Goal: Task Accomplishment & Management: Use online tool/utility

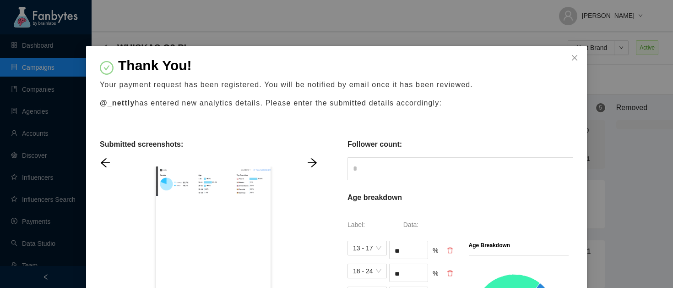
scroll to position [9, 54]
click at [129, 28] on div "Thank You! Your payment request has been registered. You will be notified by em…" at bounding box center [336, 144] width 673 height 288
click at [579, 56] on span "Close" at bounding box center [574, 58] width 25 height 25
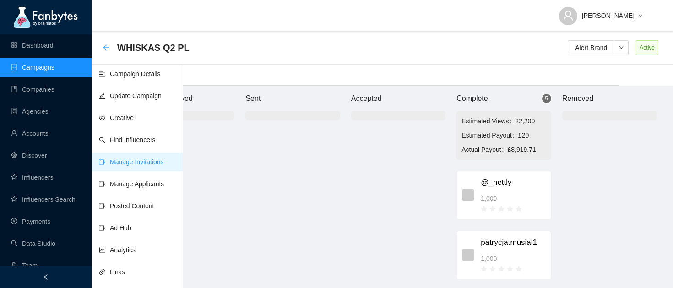
click at [104, 47] on icon "arrow-left" at bounding box center [106, 47] width 7 height 7
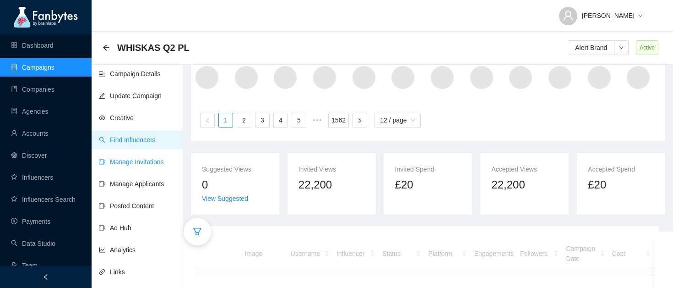
click at [129, 158] on link "Manage Invitations" at bounding box center [131, 161] width 65 height 7
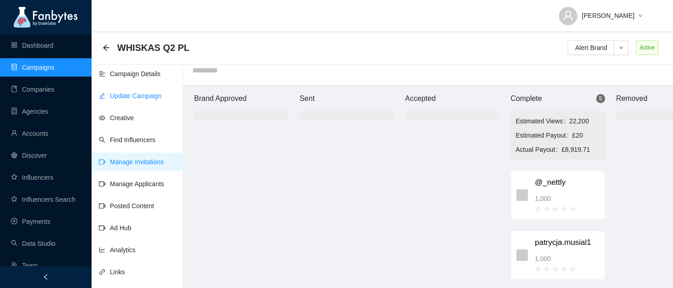
click at [129, 94] on link "Update Campaign" at bounding box center [130, 95] width 63 height 7
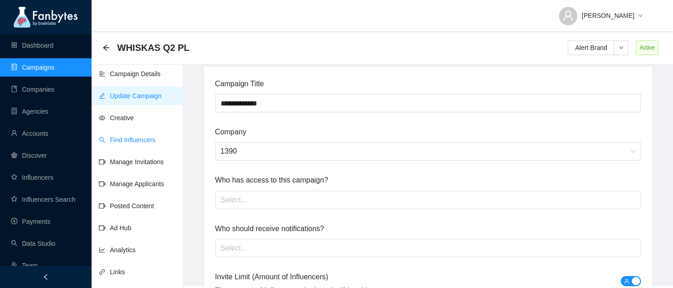
click at [126, 136] on link "Find Influencers" at bounding box center [127, 139] width 57 height 7
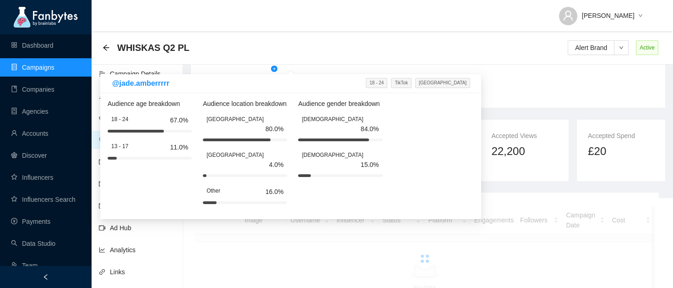
scroll to position [125, 0]
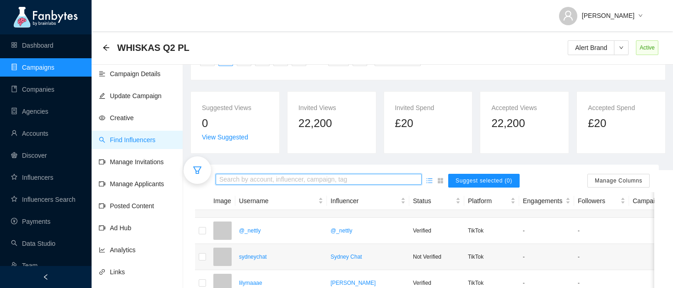
click at [245, 180] on input "search" at bounding box center [318, 180] width 199 height 10
type input "**********"
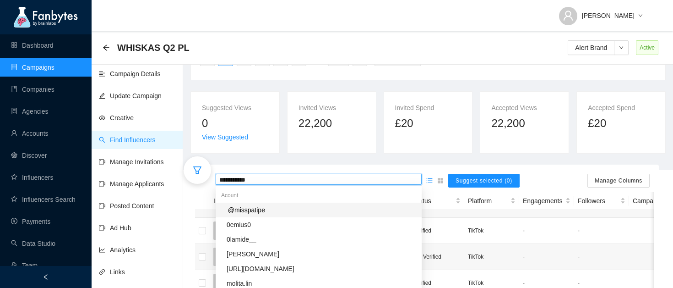
click at [249, 209] on mark "@misspatipe" at bounding box center [247, 210] width 40 height 10
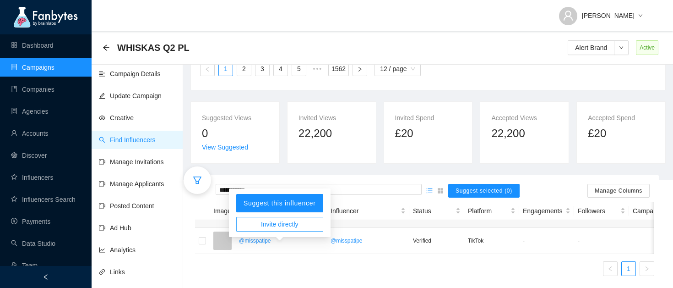
click at [264, 219] on span "Invite directly" at bounding box center [280, 224] width 38 height 10
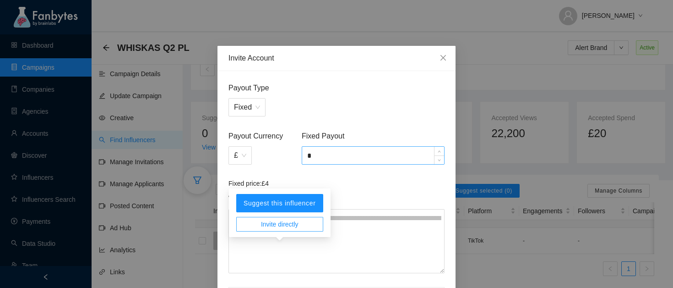
click at [321, 147] on input "*" at bounding box center [373, 155] width 142 height 17
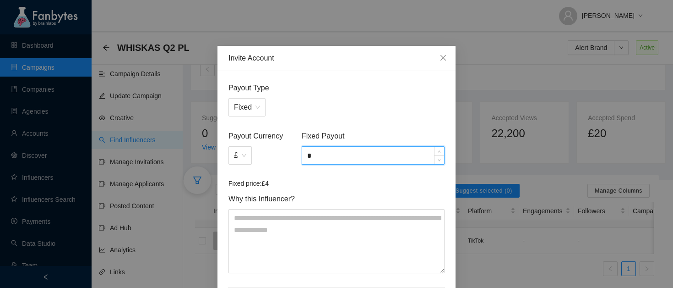
click at [321, 149] on input "*" at bounding box center [373, 155] width 142 height 17
click at [322, 155] on input "*" at bounding box center [373, 155] width 142 height 17
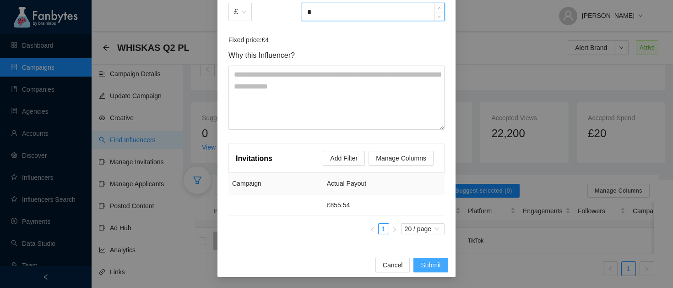
type input "*"
click at [446, 265] on button "Submit" at bounding box center [431, 264] width 35 height 15
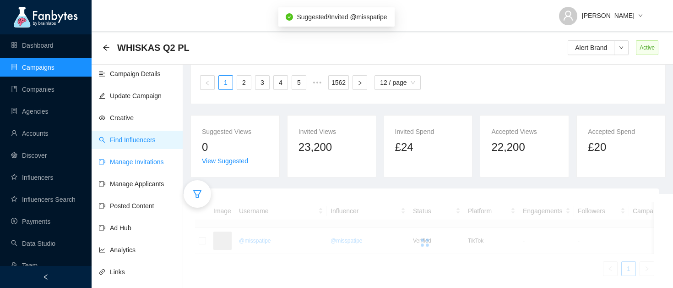
click at [131, 162] on link "Manage Invitations" at bounding box center [131, 161] width 65 height 7
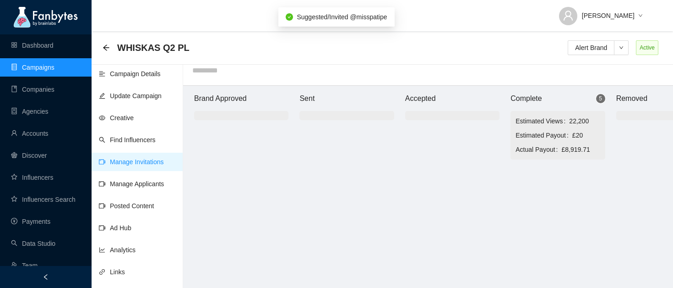
scroll to position [9, 0]
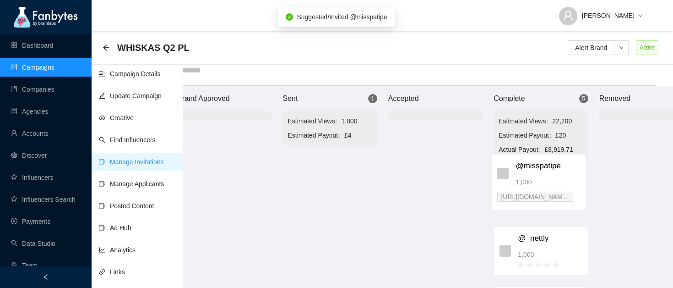
drag, startPoint x: 327, startPoint y: 178, endPoint x: 526, endPoint y: 176, distance: 198.3
click at [526, 176] on div "Brand Approved Sent 1 Estimated Views 1,000 Estimated Payout £4 @misspatipe 1,0…" at bounding box center [436, 187] width 550 height 202
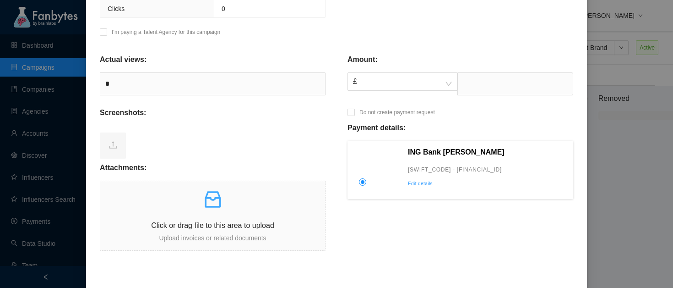
scroll to position [324, 0]
click at [464, 92] on input "text" at bounding box center [516, 82] width 116 height 23
click at [423, 88] on span "£" at bounding box center [402, 80] width 99 height 17
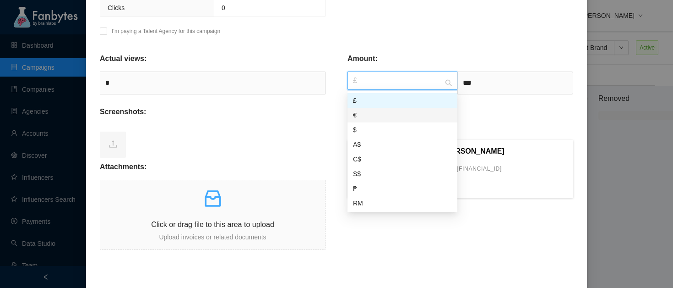
click at [383, 115] on div "€" at bounding box center [402, 115] width 99 height 10
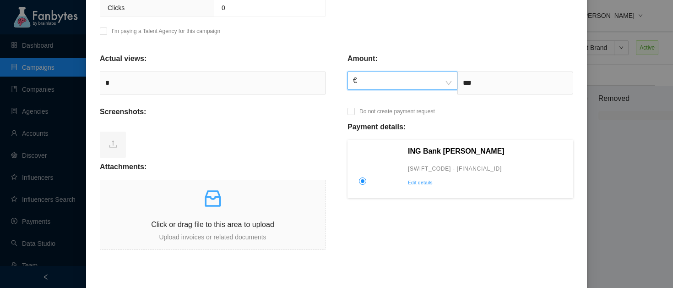
click at [523, 121] on div "Payment details:" at bounding box center [461, 130] width 226 height 18
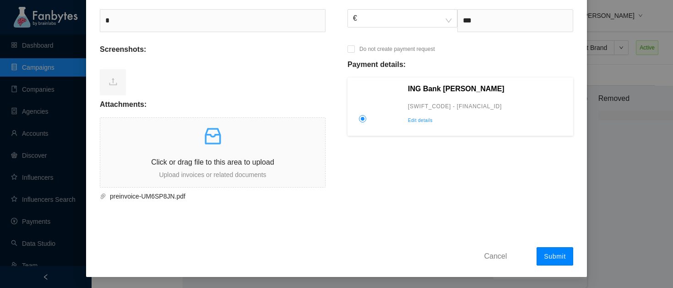
click at [546, 251] on button "Submit" at bounding box center [555, 256] width 37 height 18
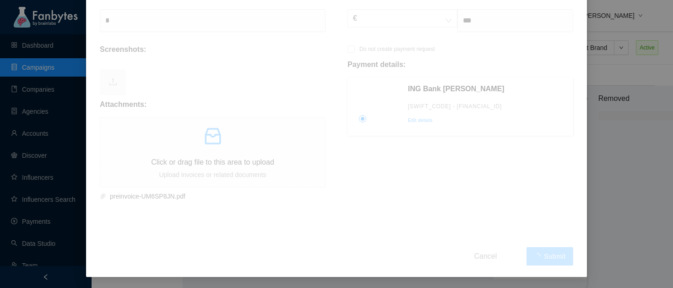
type input "******"
